Goal: Information Seeking & Learning: Find specific page/section

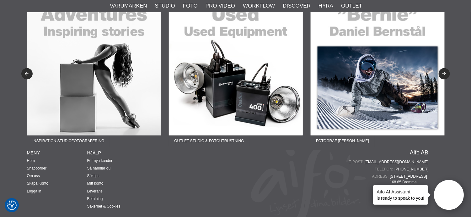
scroll to position [1027, 0]
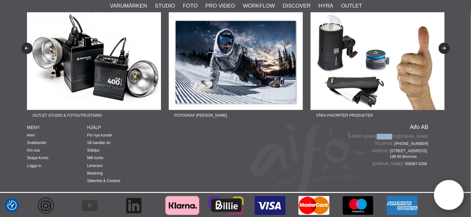
drag, startPoint x: 430, startPoint y: 133, endPoint x: 419, endPoint y: 135, distance: 10.8
click at [419, 135] on div "Fotograf [PERSON_NAME] Lär dig mer om produktfoto Fotograf [PERSON_NAME] Lär di…" at bounding box center [235, 77] width 427 height 229
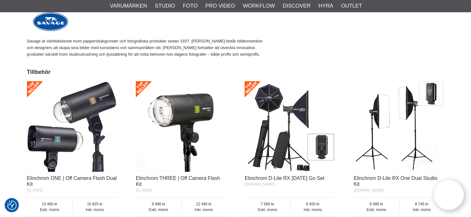
scroll to position [0, 0]
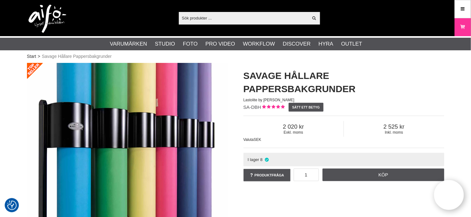
click at [249, 19] on input "text" at bounding box center [244, 17] width 130 height 9
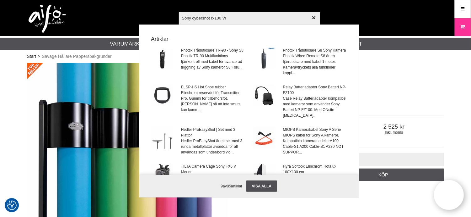
type input "Sony cybershot rx100 VII"
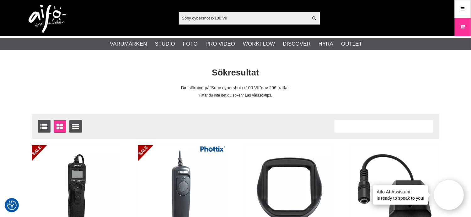
drag, startPoint x: 0, startPoint y: 0, endPoint x: 167, endPoint y: 16, distance: 167.5
click at [167, 16] on div "Sony cybershot rx100 VII Visa alla Artiklar Kategorier av artiklar Din sökning …" at bounding box center [235, 18] width 427 height 36
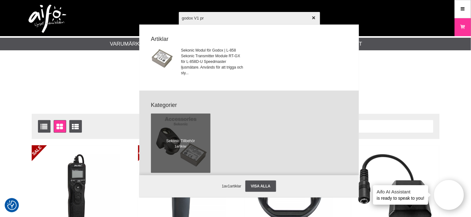
type input "godox V1 pro"
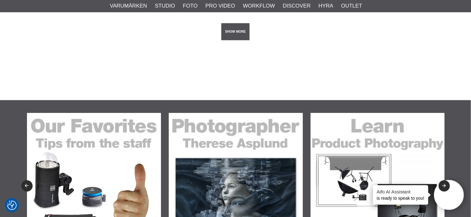
scroll to position [1326, 0]
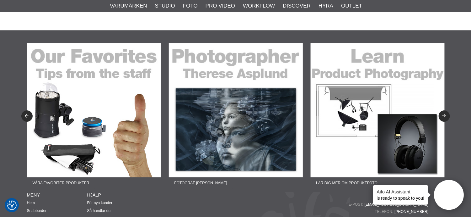
click at [73, 118] on img at bounding box center [94, 110] width 134 height 134
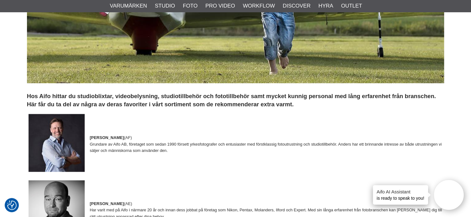
scroll to position [209, 0]
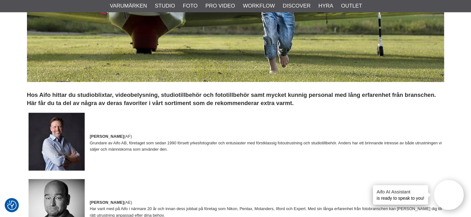
click at [305, 121] on td "Anders Forsslund (AF) Grundare av Aifo AB, företaget som sedan 1990 försett yrk…" at bounding box center [267, 143] width 355 height 68
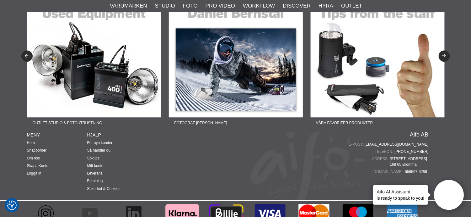
scroll to position [1939, 0]
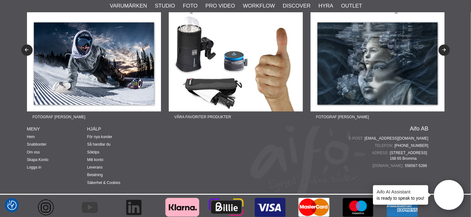
click at [225, 84] on img at bounding box center [236, 44] width 134 height 134
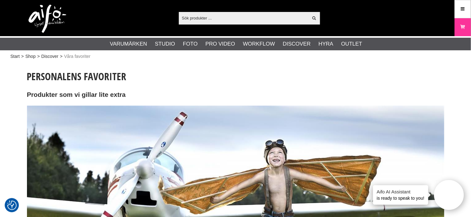
click at [216, 18] on input "text" at bounding box center [244, 17] width 130 height 9
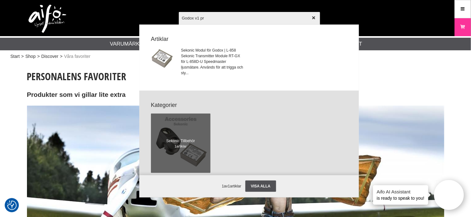
type input "Godox v1 pro"
